Goal: Navigation & Orientation: Find specific page/section

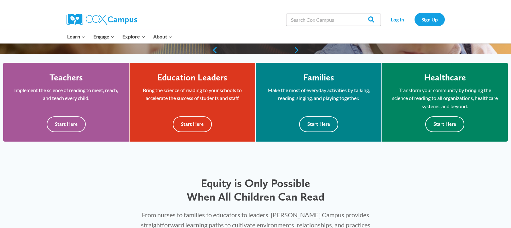
scroll to position [160, 0]
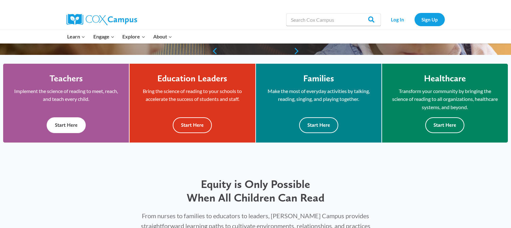
click at [64, 123] on button "Start Here" at bounding box center [66, 124] width 39 height 15
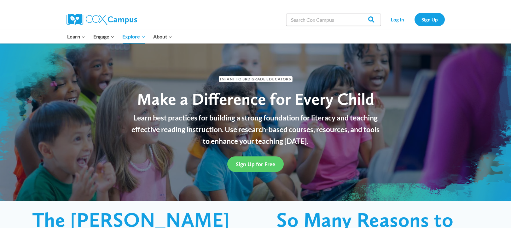
click at [100, 21] on img at bounding box center [102, 19] width 71 height 11
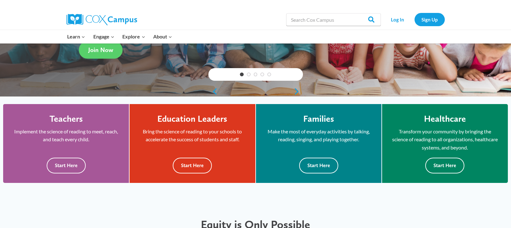
scroll to position [126, 0]
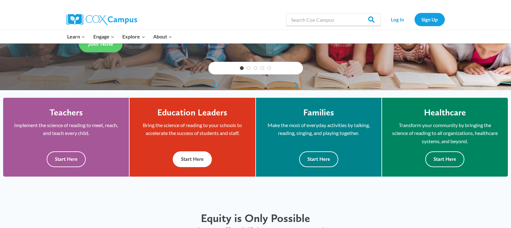
click at [187, 156] on button "Start Here" at bounding box center [192, 158] width 39 height 15
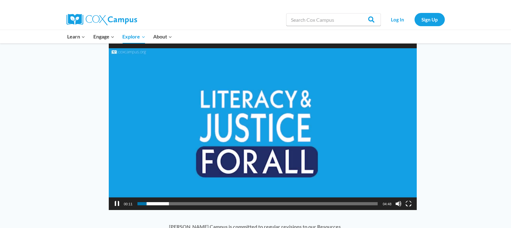
scroll to position [442, 0]
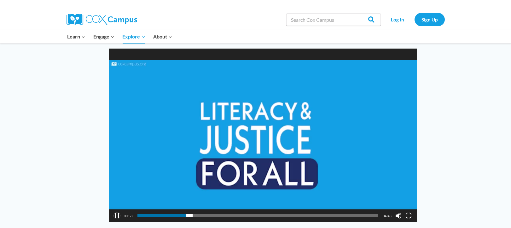
click at [117, 217] on button "Pause" at bounding box center [117, 216] width 6 height 6
click at [87, 20] on img at bounding box center [102, 19] width 71 height 11
